Goal: Find specific fact: Find specific fact

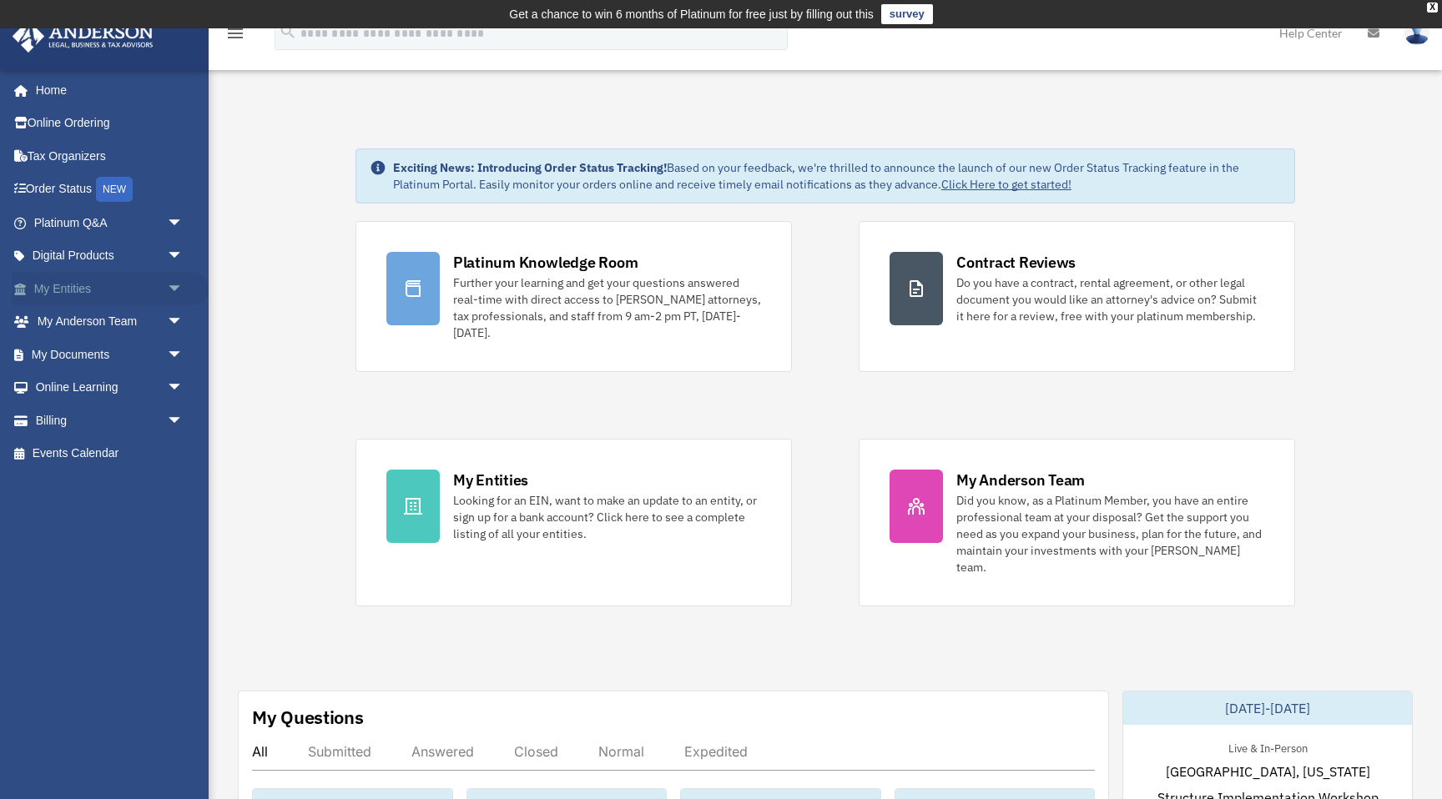
click at [171, 285] on span "arrow_drop_down" at bounding box center [183, 289] width 33 height 34
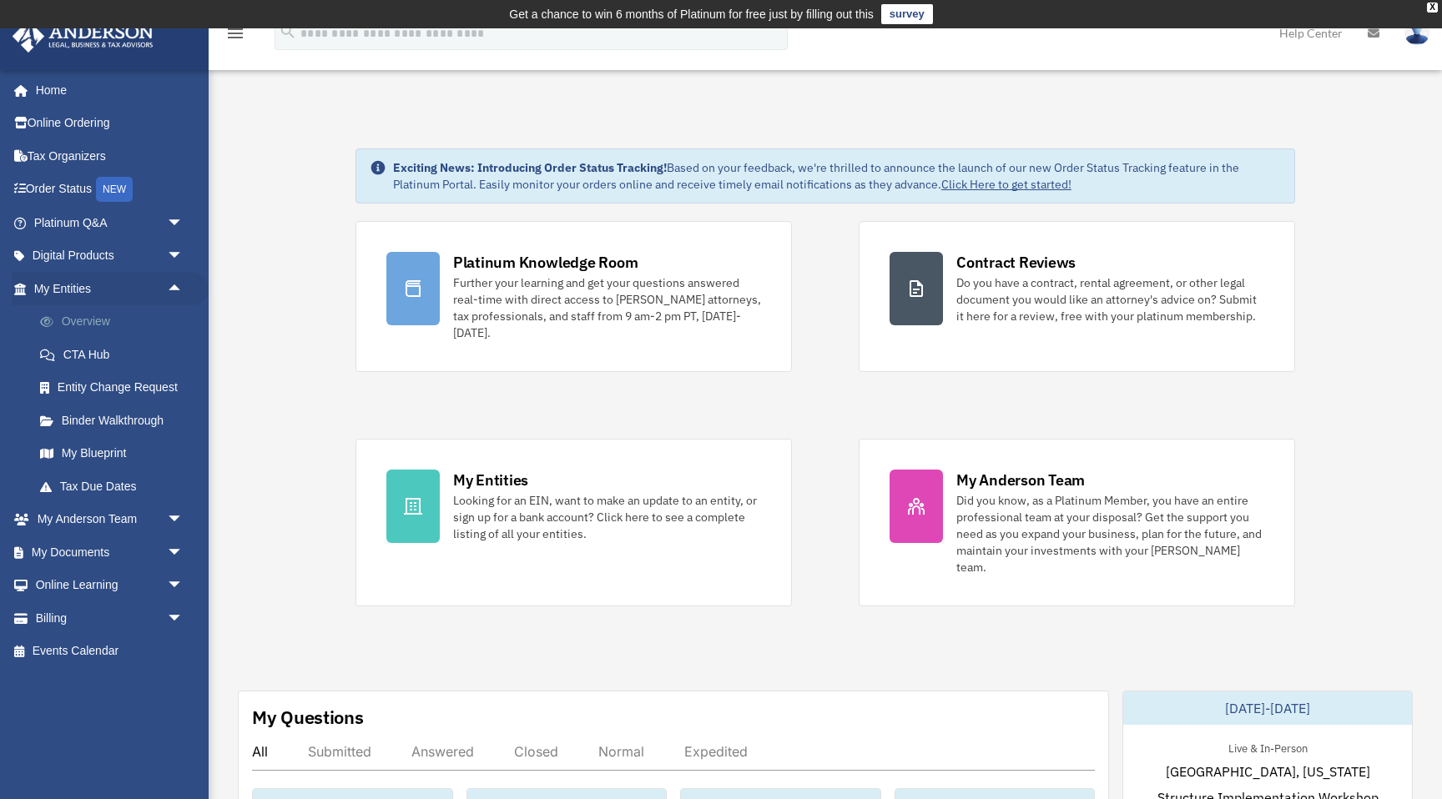
click at [109, 323] on link "Overview" at bounding box center [115, 321] width 185 height 33
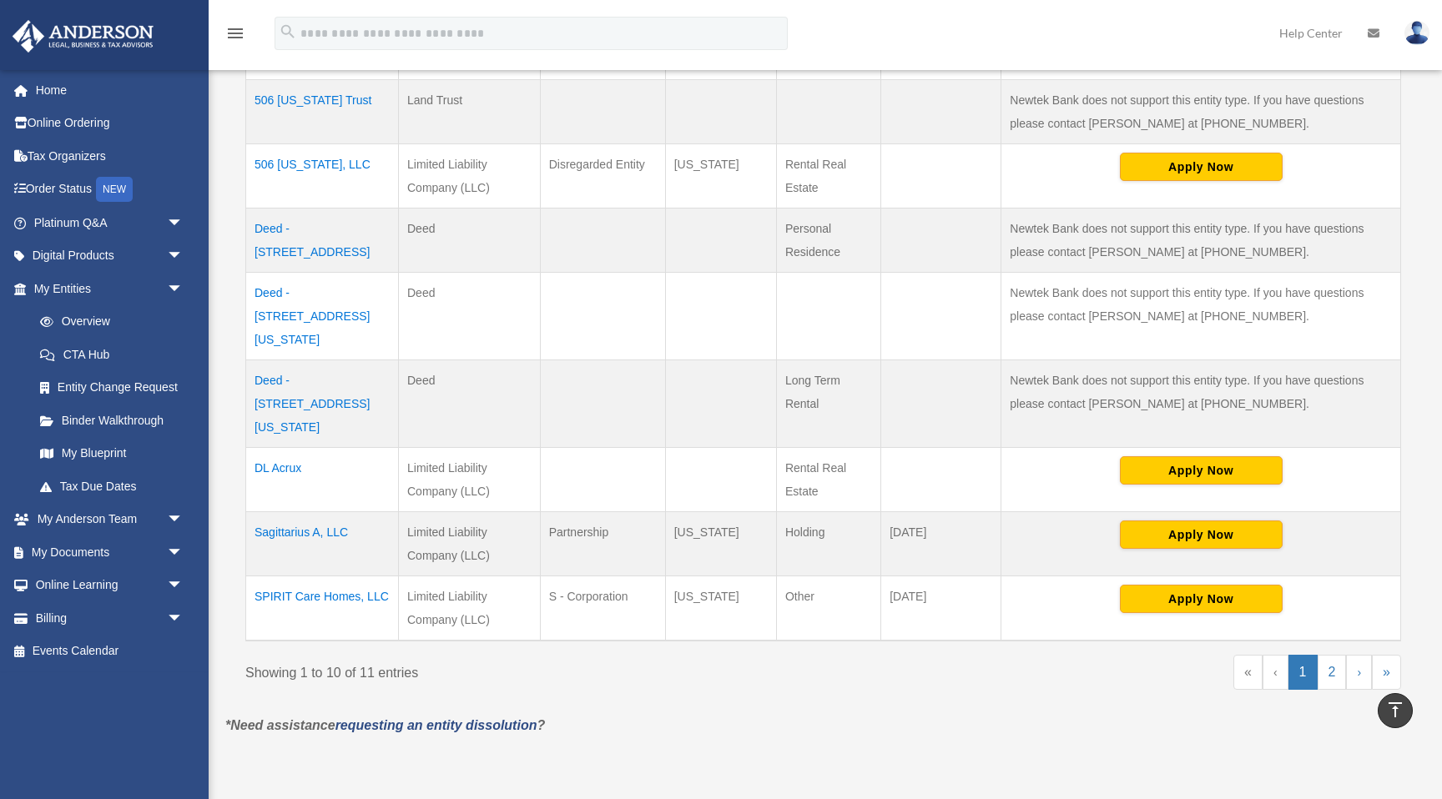
scroll to position [601, 0]
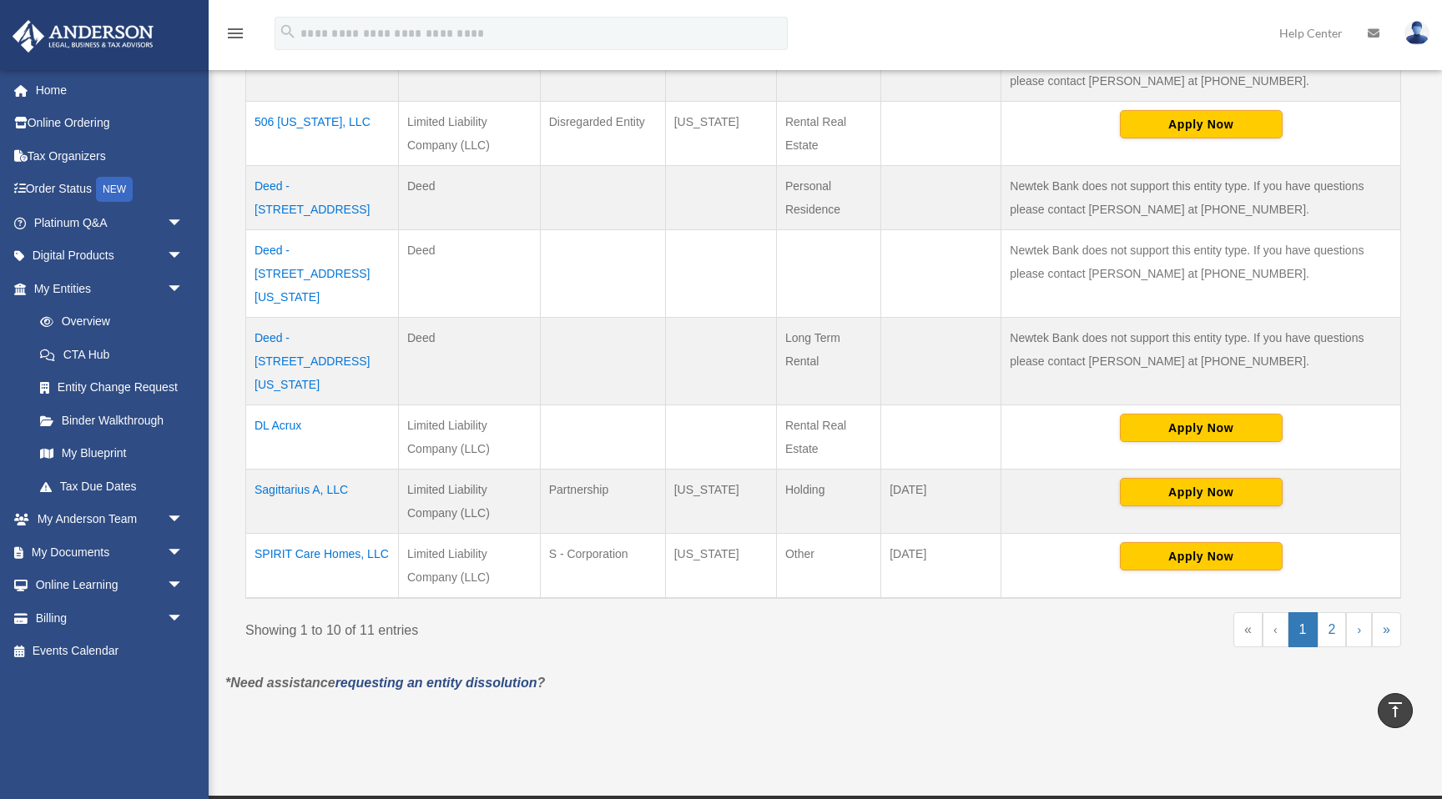
click at [336, 534] on td "SPIRIT Care Homes, LLC" at bounding box center [322, 566] width 153 height 65
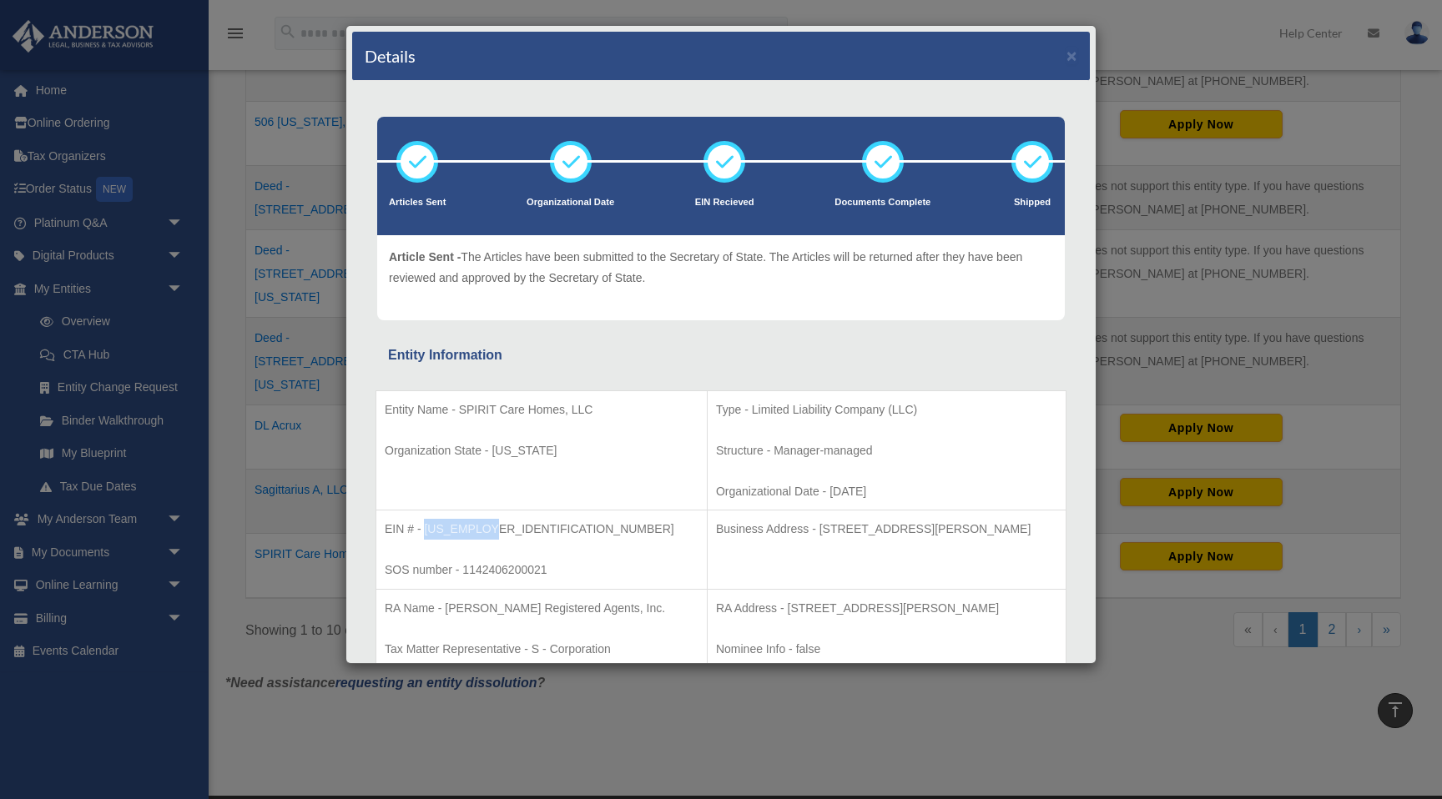
drag, startPoint x: 492, startPoint y: 529, endPoint x: 425, endPoint y: 531, distance: 67.6
click at [425, 531] on p "EIN # - [US_EMPLOYER_IDENTIFICATION_NUMBER]" at bounding box center [542, 529] width 314 height 21
copy p "[US_EMPLOYER_IDENTIFICATION_NUMBER]"
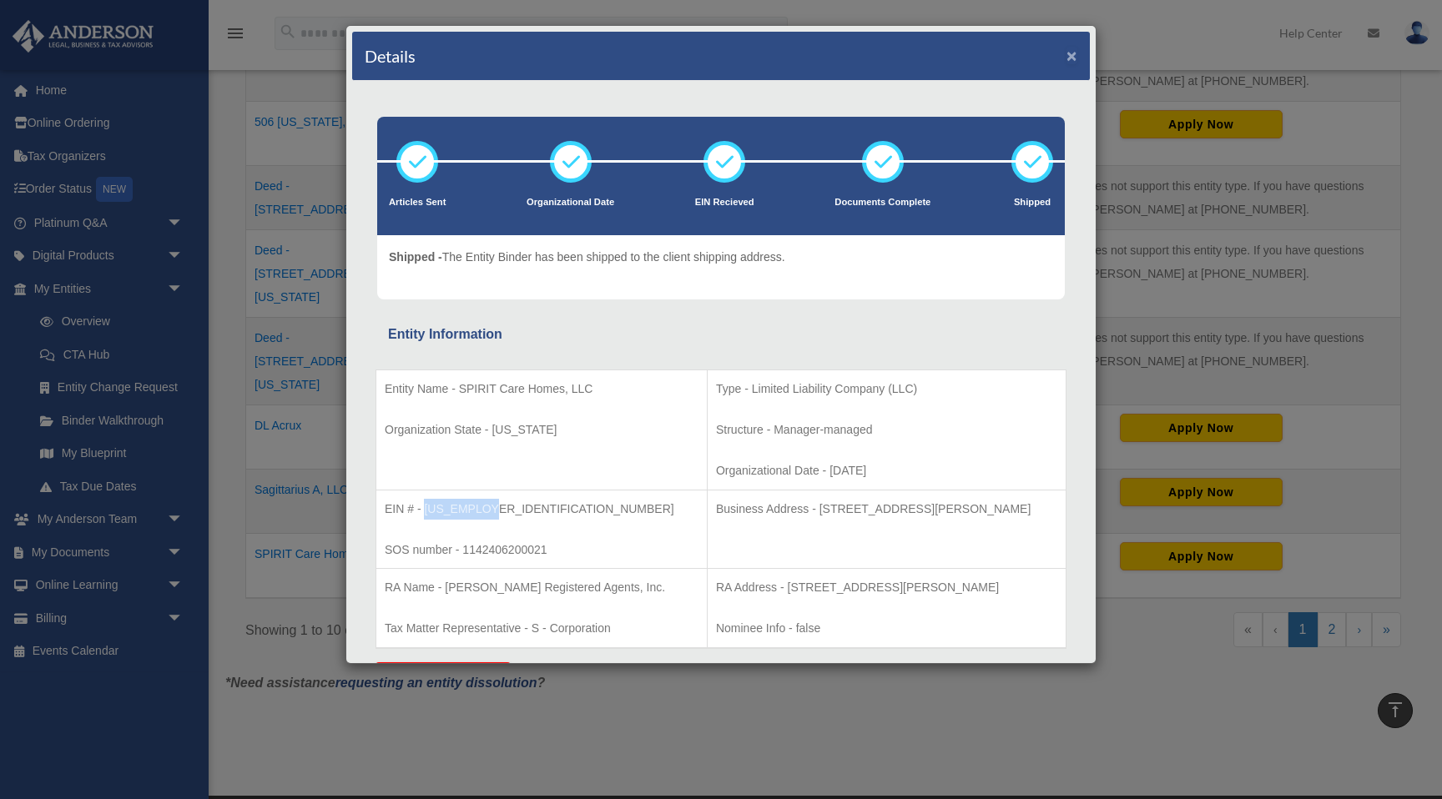
click at [1070, 54] on button "×" at bounding box center [1071, 56] width 11 height 18
